Goal: Task Accomplishment & Management: Use online tool/utility

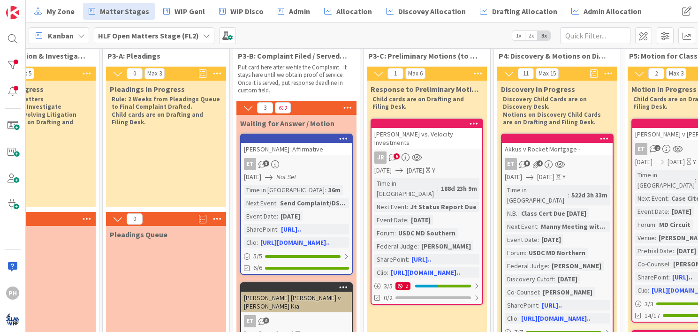
scroll to position [16, 211]
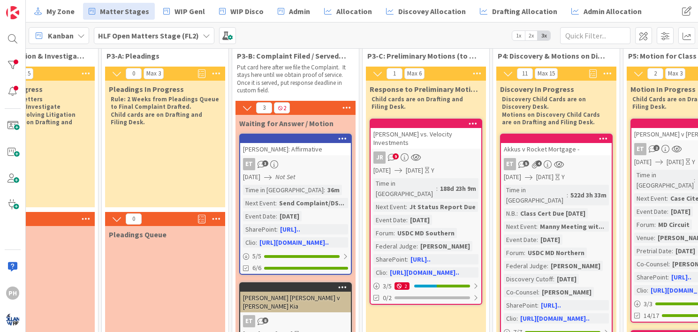
click at [516, 35] on span "1x" at bounding box center [518, 35] width 13 height 9
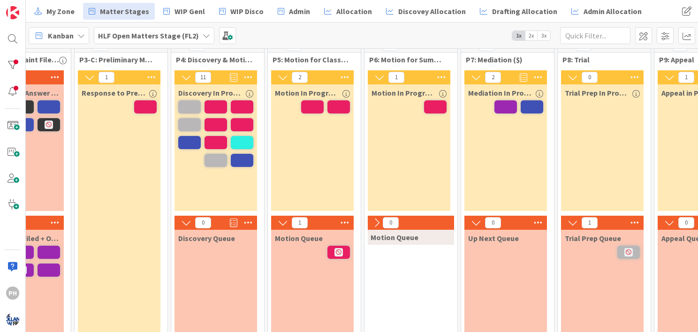
scroll to position [13, 363]
click at [531, 33] on span "2x" at bounding box center [531, 35] width 13 height 9
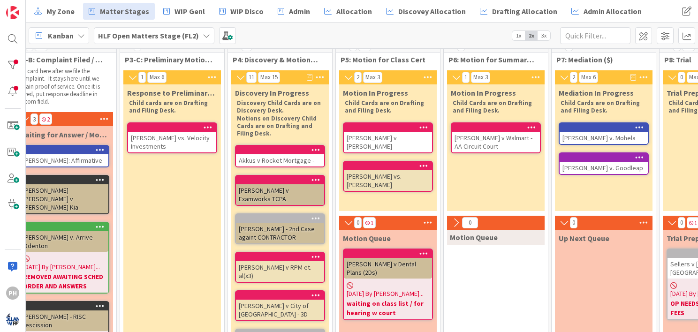
click at [543, 34] on span "3x" at bounding box center [543, 35] width 13 height 9
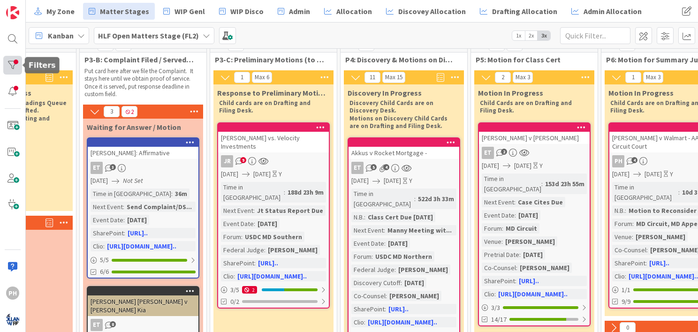
click at [13, 64] on div at bounding box center [12, 65] width 19 height 19
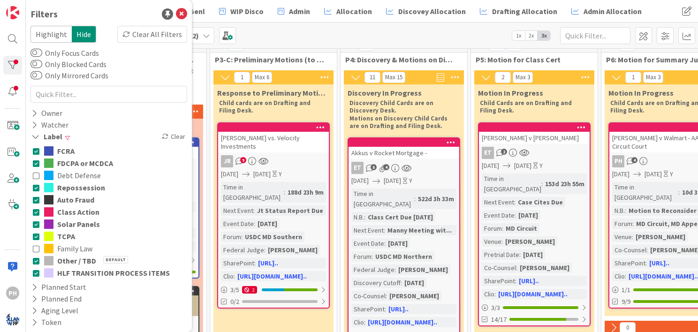
click at [304, 36] on div "Kanban HLF Open Matters Stage (FL2) 1x 2x 3x Kanban Options Card ID Time in Col…" at bounding box center [362, 36] width 672 height 26
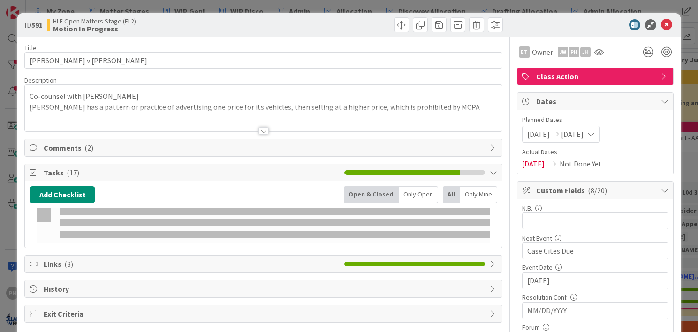
type textarea "x"
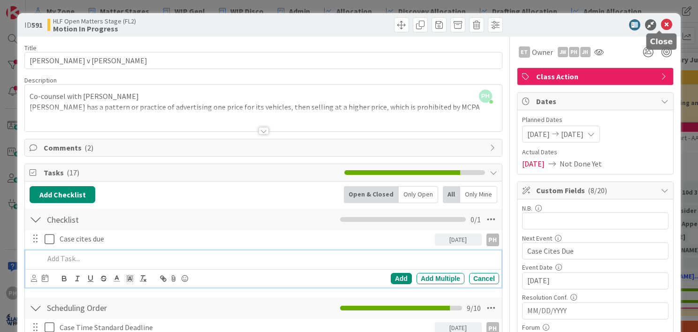
click at [661, 20] on icon at bounding box center [666, 24] width 11 height 11
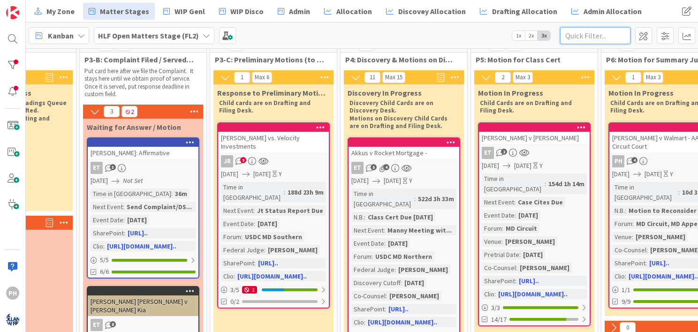
click at [576, 35] on input "text" at bounding box center [595, 35] width 70 height 17
type input "[PERSON_NAME]"
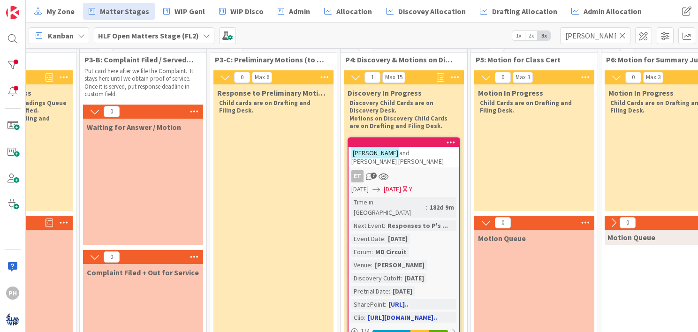
click at [393, 238] on div "Time in Column : 182d 9m Next Event : Responses to P's ... Event Date : [DATE] …" at bounding box center [403, 260] width 105 height 126
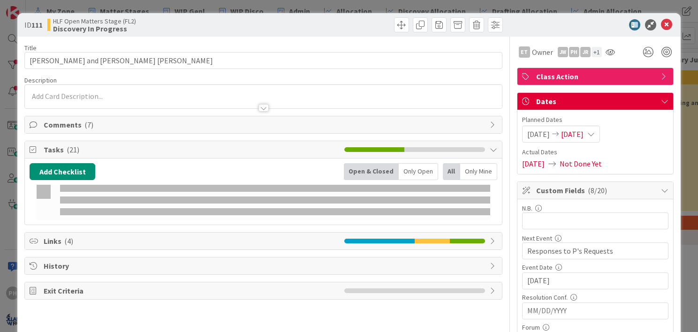
type textarea "x"
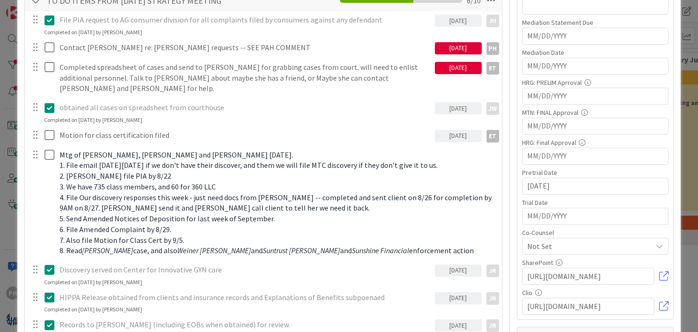
scroll to position [491, 0]
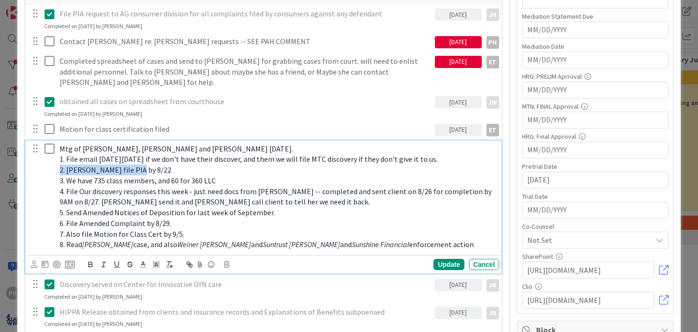
drag, startPoint x: 137, startPoint y: 158, endPoint x: 56, endPoint y: 156, distance: 81.6
click at [56, 156] on div "Mtg of [PERSON_NAME], [PERSON_NAME] and [PERSON_NAME] [DATE]. 1. File email [DA…" at bounding box center [277, 197] width 443 height 112
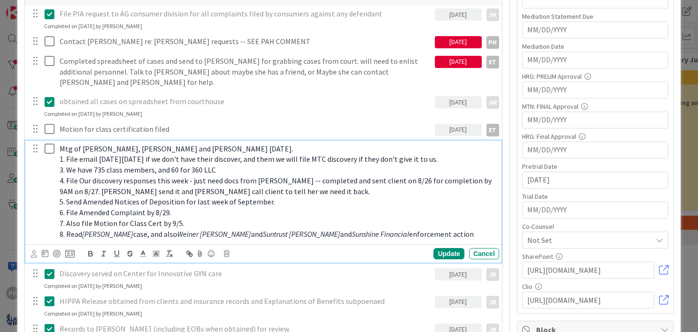
click at [415, 229] on span "enforcement action" at bounding box center [441, 233] width 65 height 9
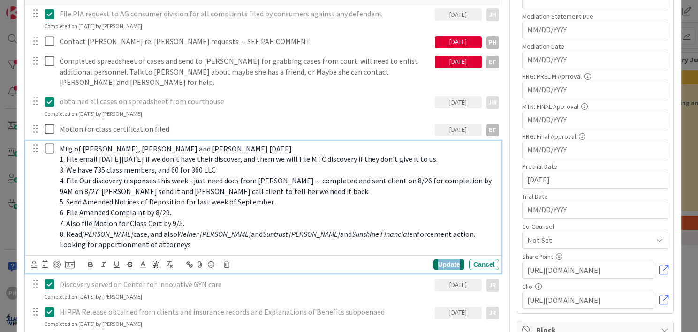
click at [445, 259] on div "Update" at bounding box center [448, 264] width 30 height 11
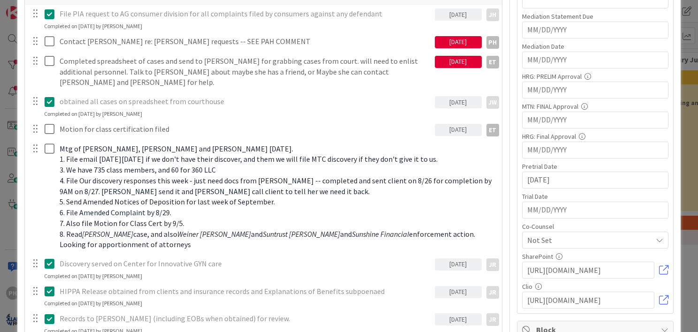
type textarea "x"
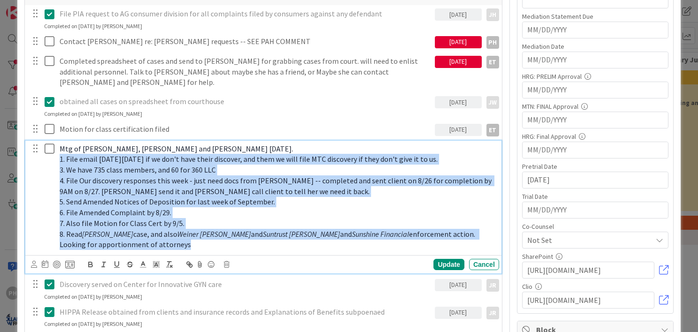
drag, startPoint x: 56, startPoint y: 146, endPoint x: 182, endPoint y: 229, distance: 150.6
click at [182, 229] on div "Mtg of [PERSON_NAME], [PERSON_NAME] and [PERSON_NAME] [DATE]. 1. File email [DA…" at bounding box center [277, 197] width 443 height 112
copy div "1. File email [DATE][DATE] if we don't have their discover, and them we will fi…"
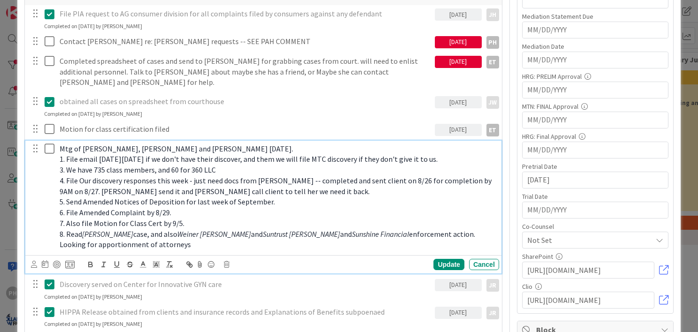
click at [248, 102] on div "obtained all cases on spreadsheet from courthouse [DATE] JW JW Update Cancel Co…" at bounding box center [263, 105] width 476 height 25
